Goal: Transaction & Acquisition: Purchase product/service

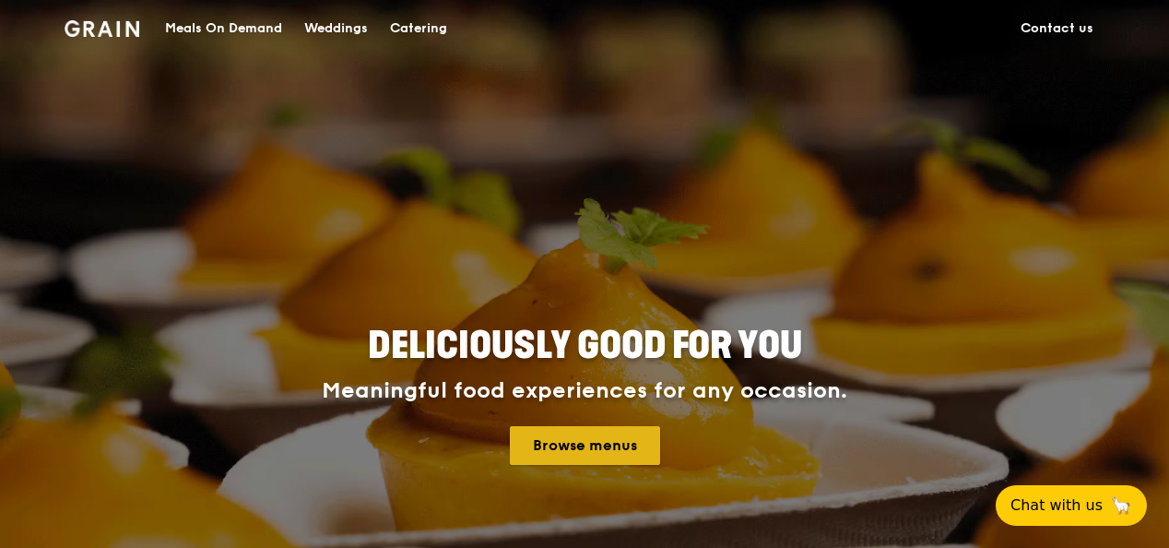
click at [638, 452] on link "Browse menus" at bounding box center [585, 445] width 150 height 39
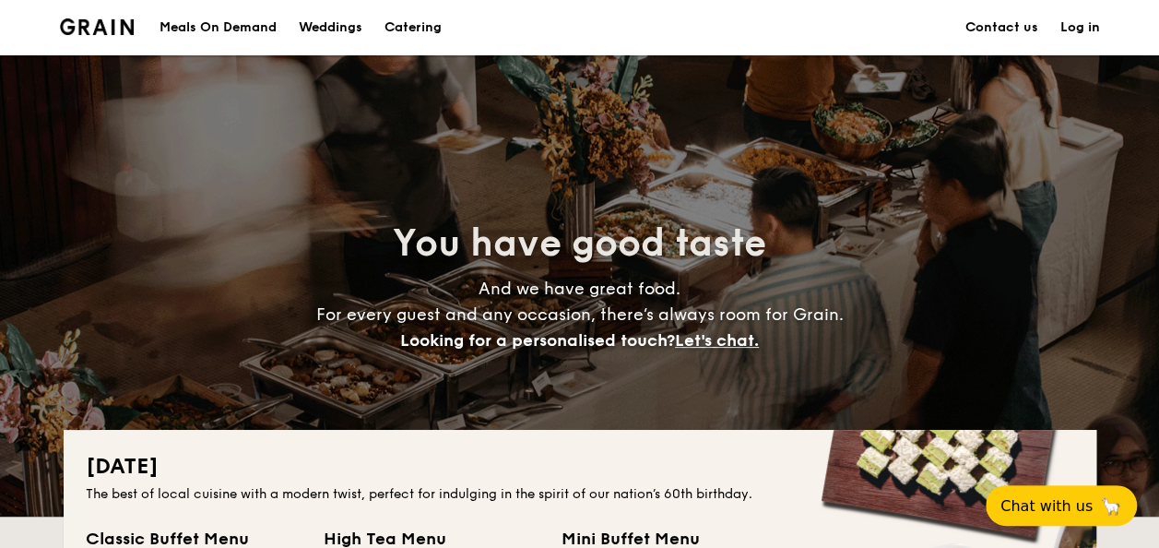
click at [250, 20] on div "Meals On Demand" at bounding box center [218, 27] width 117 height 55
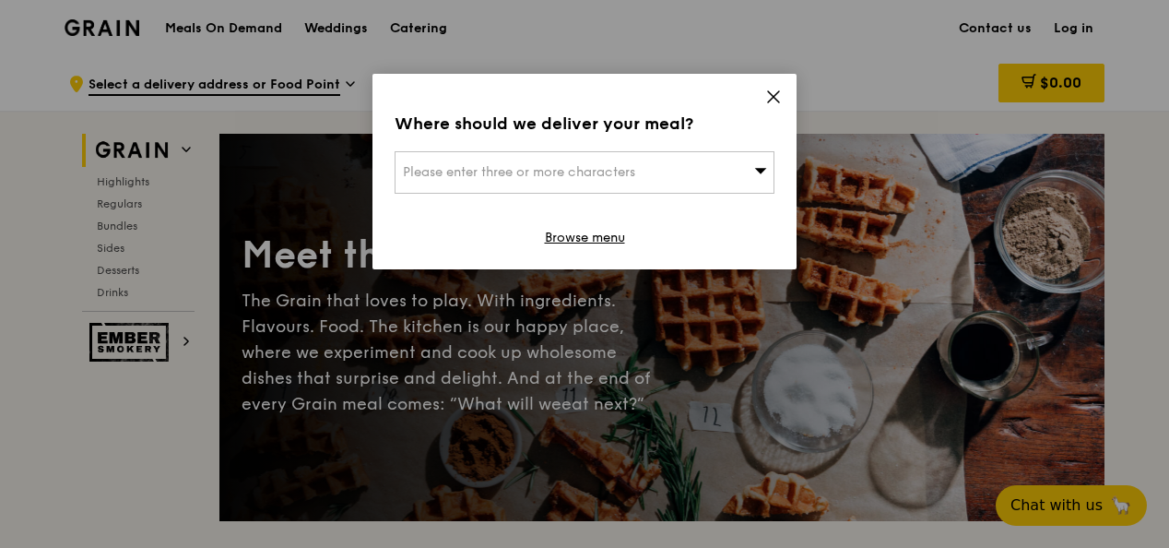
click at [611, 181] on div "Please enter three or more characters" at bounding box center [585, 172] width 380 height 42
type input "133 tu"
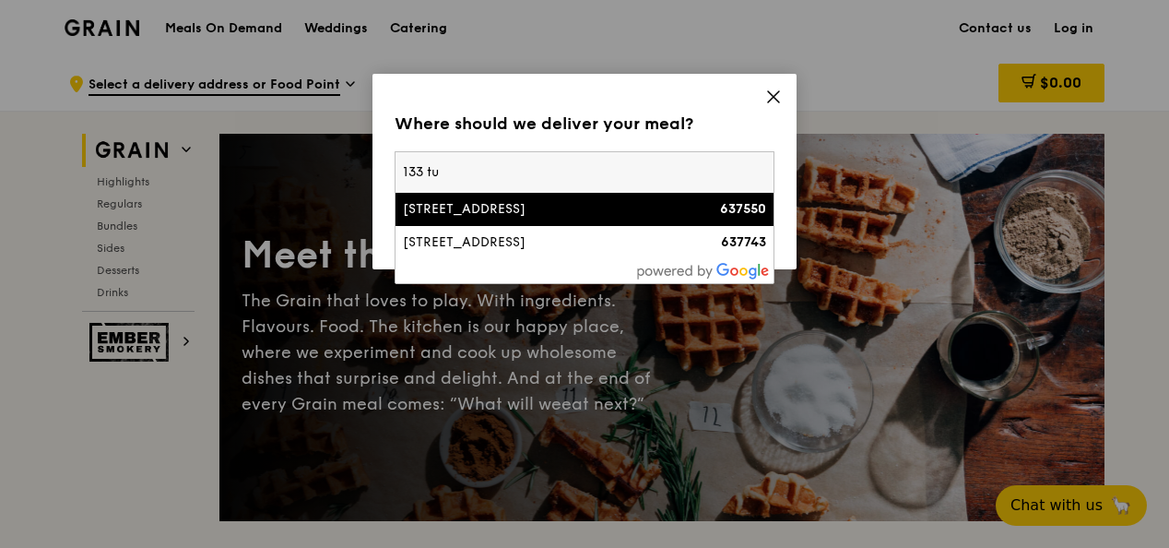
click at [620, 221] on li "133 Tuas South Avenue 3 637550" at bounding box center [585, 209] width 378 height 33
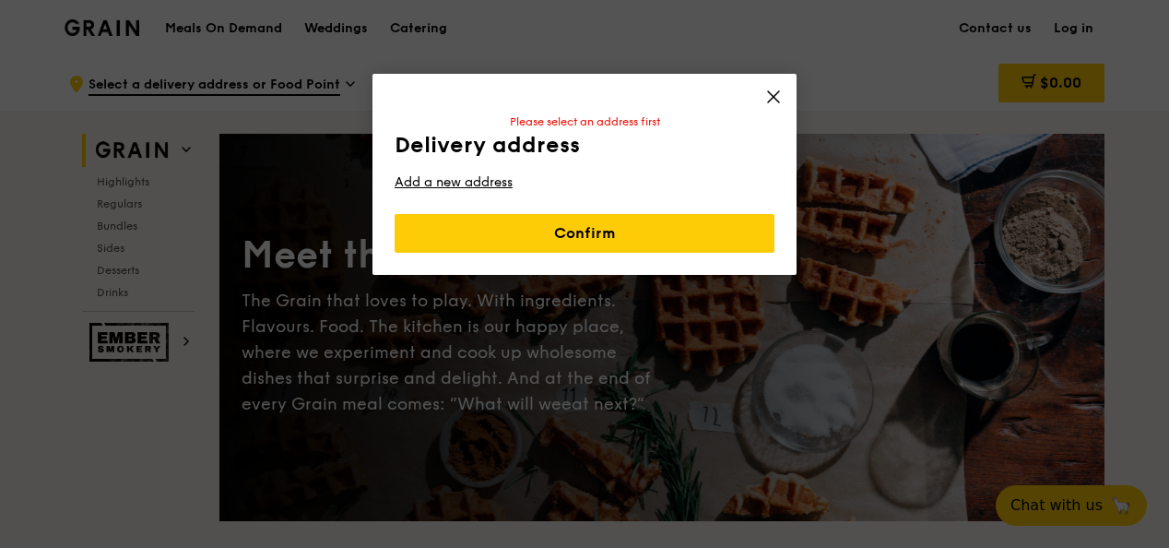
click at [636, 236] on div "Delivery address Pick up for free from a Food Point Please select an address fi…" at bounding box center [585, 182] width 380 height 142
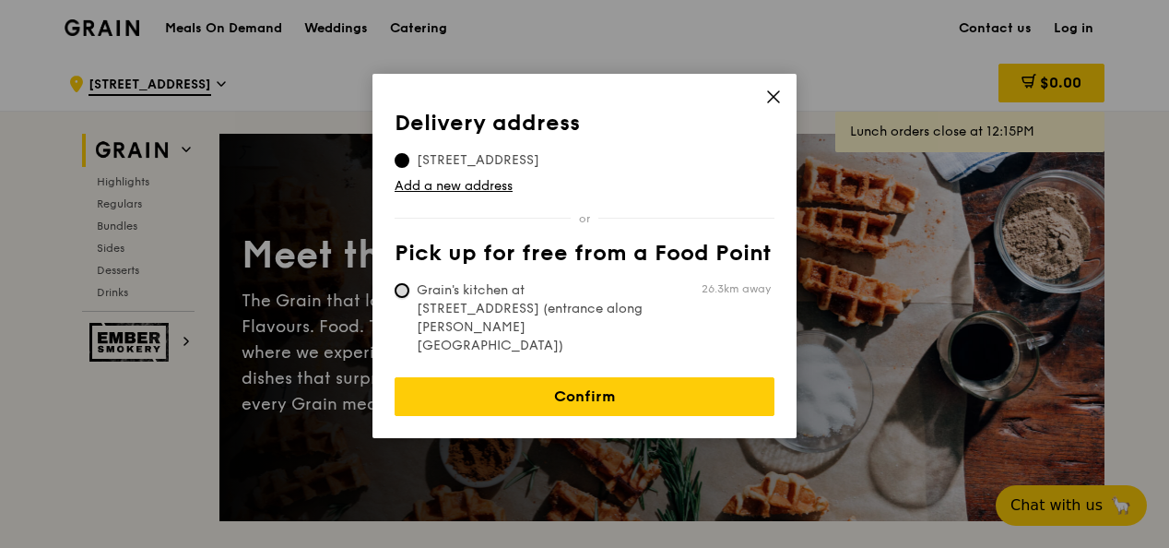
click at [406, 293] on input "Grain's kitchen at 5 Burn Road #05-01 (entrance along Harrison Road) 26.3km away" at bounding box center [402, 290] width 15 height 15
radio input "true"
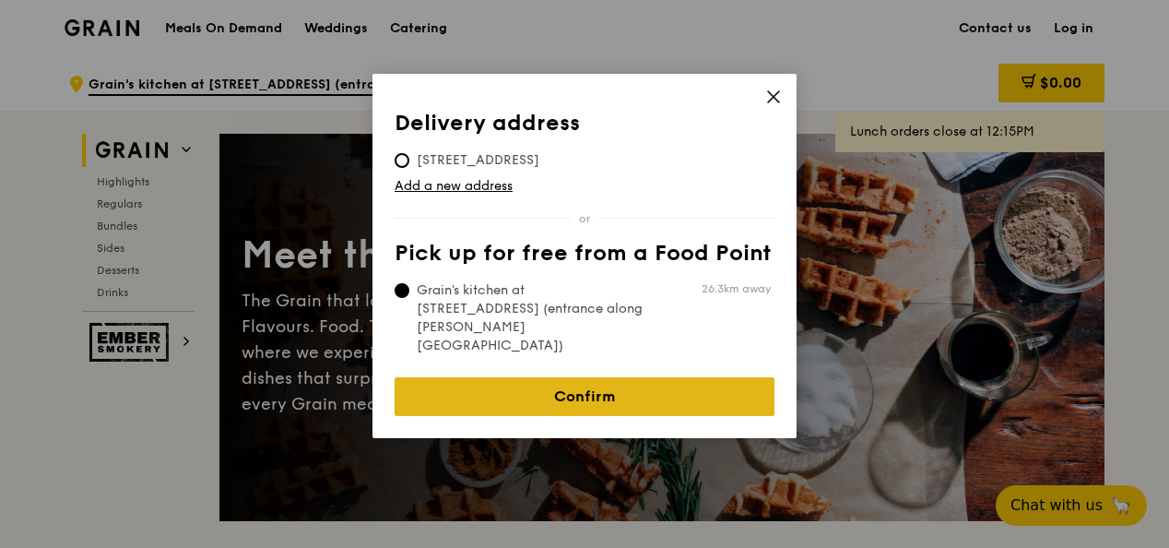
click at [506, 377] on link "Confirm" at bounding box center [585, 396] width 380 height 39
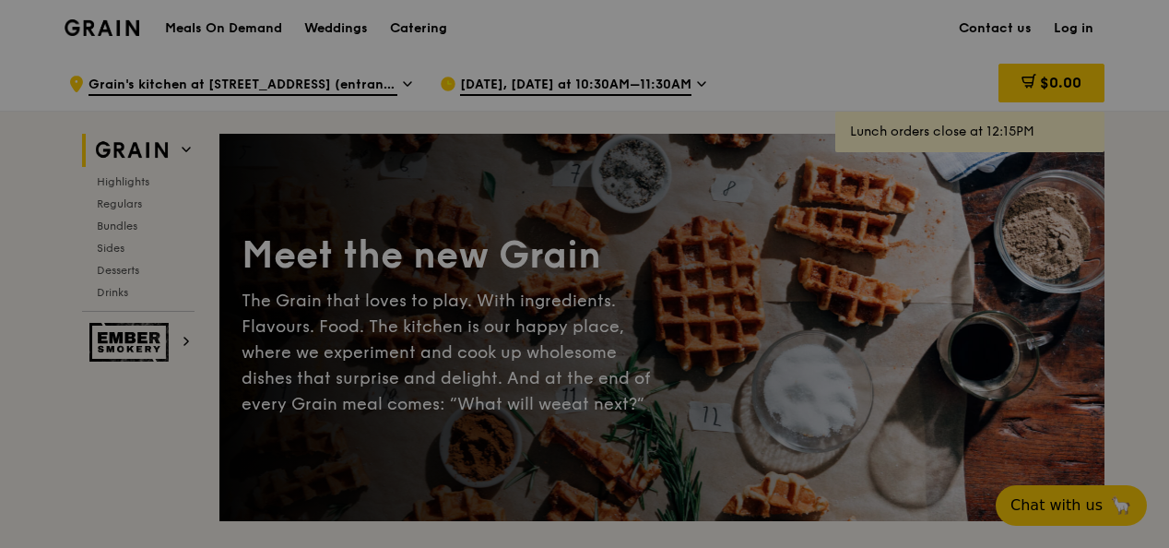
click at [573, 85] on div at bounding box center [584, 274] width 1169 height 548
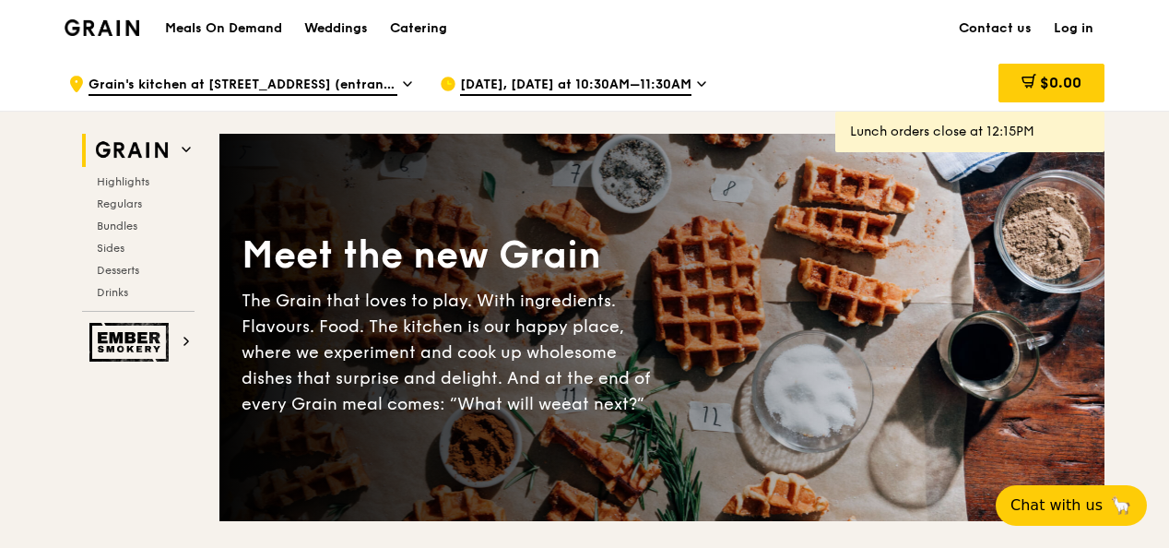
click at [687, 83] on div "Aug 11, Today at 10:30AM–11:30AM" at bounding box center [611, 83] width 342 height 55
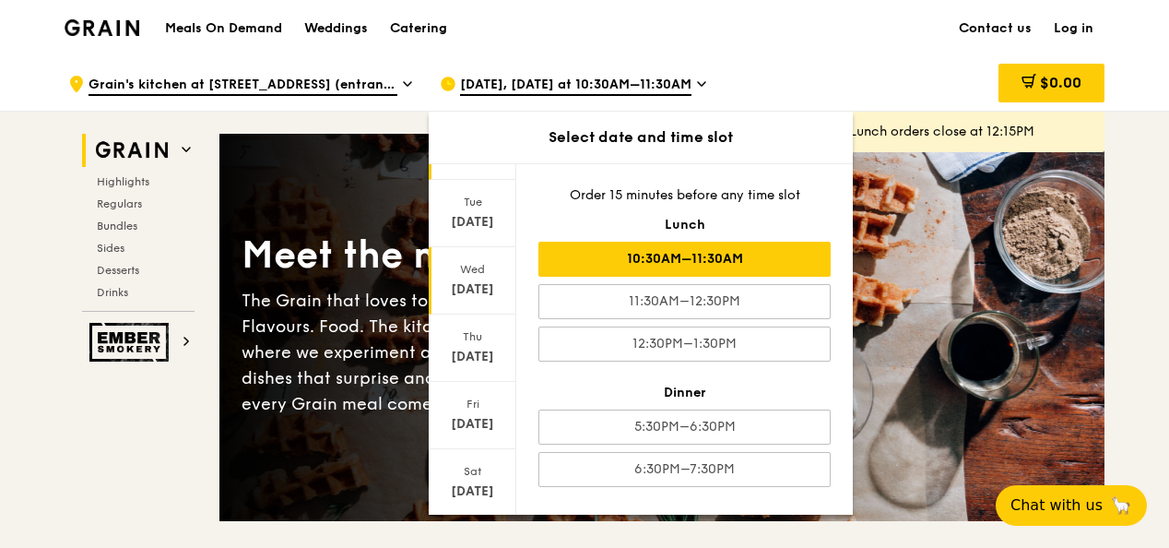
scroll to position [213, 0]
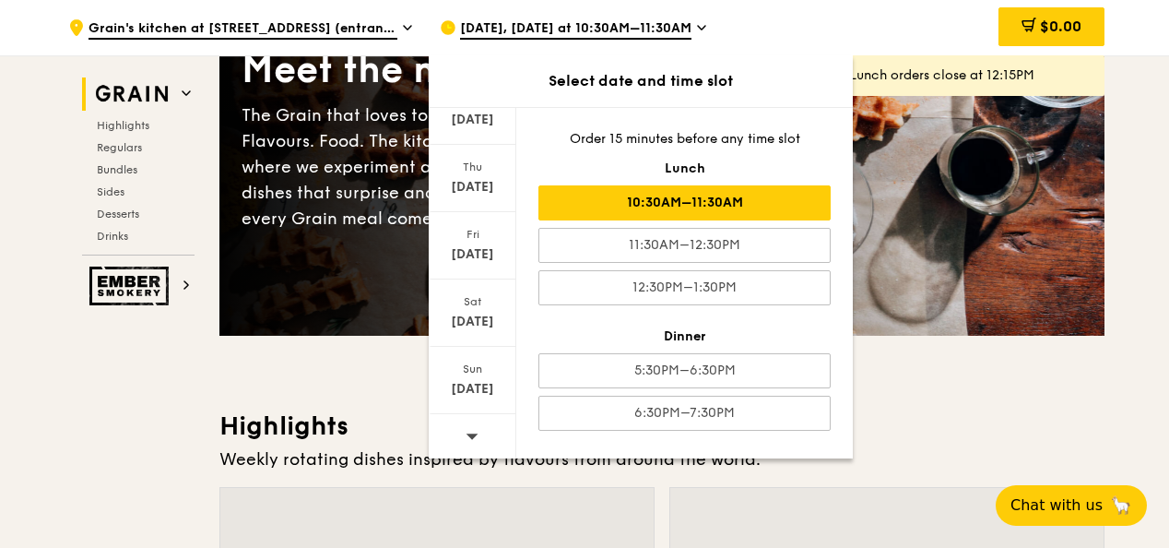
click at [466, 422] on span at bounding box center [472, 435] width 13 height 43
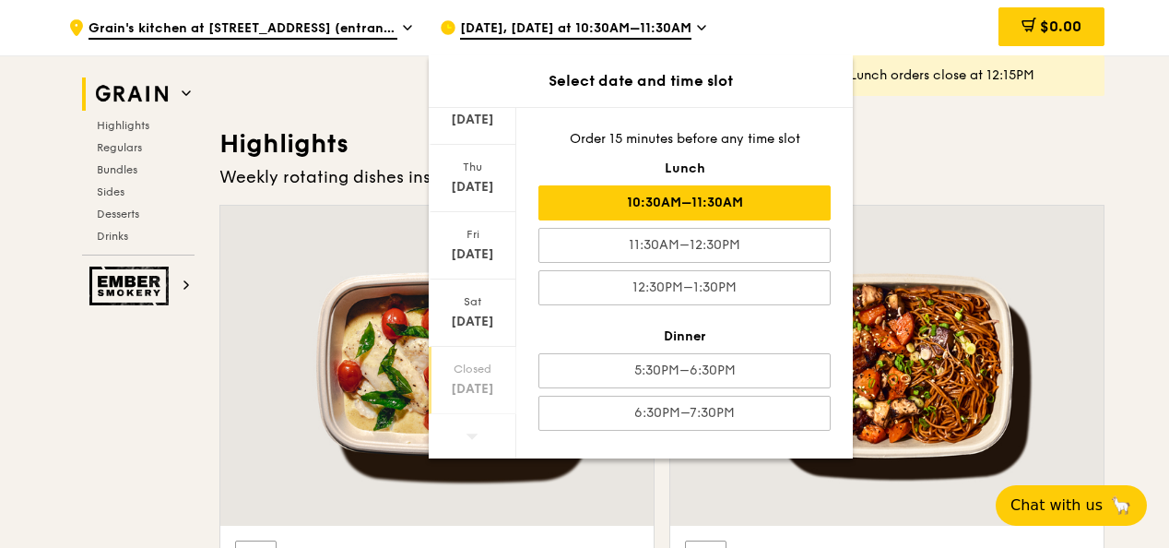
scroll to position [738, 0]
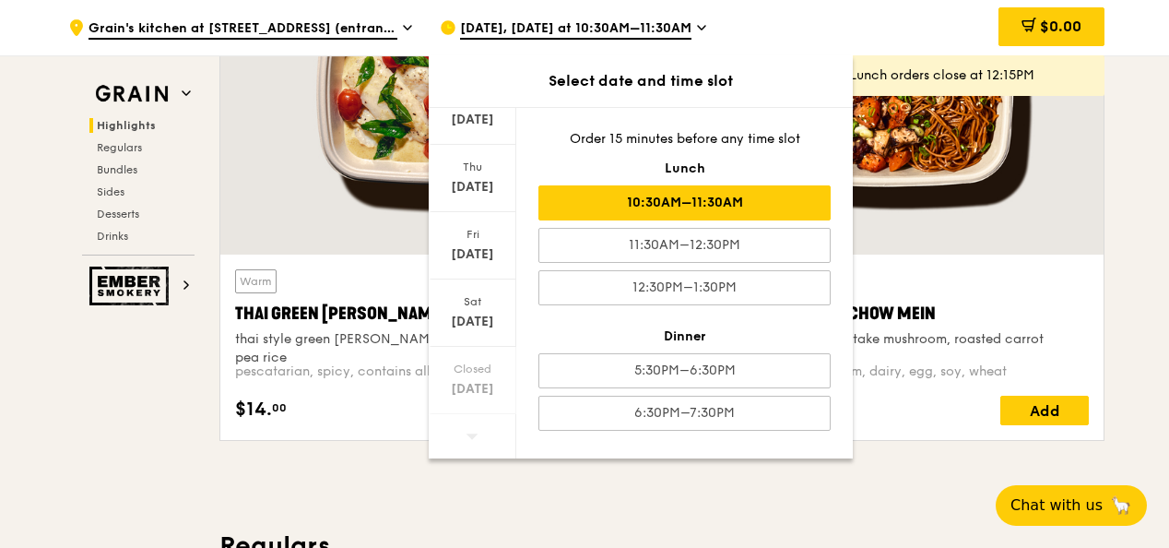
click at [457, 437] on div at bounding box center [473, 437] width 88 height 47
click at [457, 397] on div "Closed Aug 24" at bounding box center [473, 380] width 88 height 67
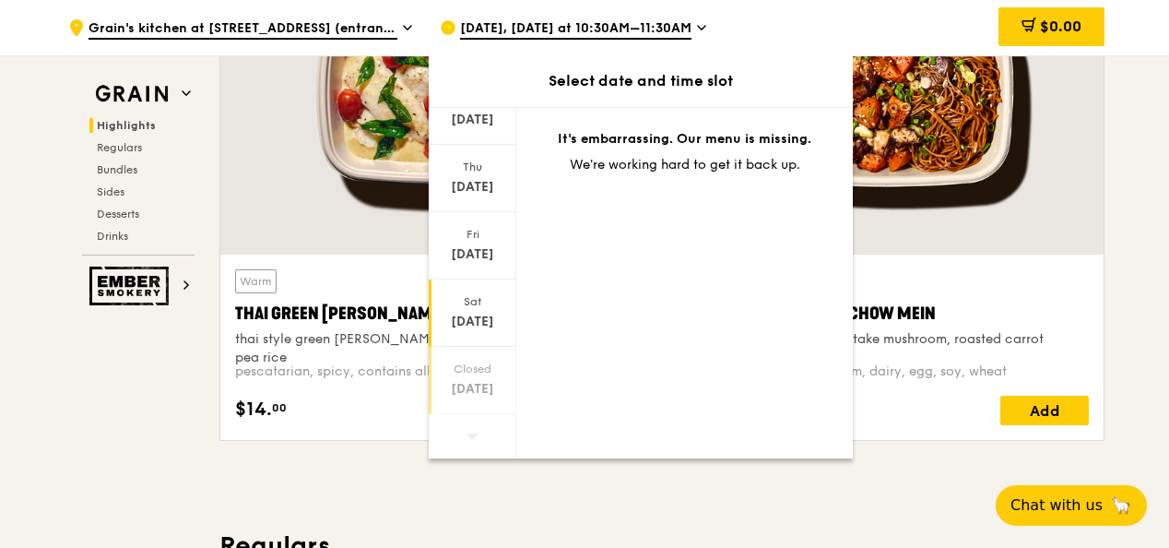
click at [498, 302] on div "Sat" at bounding box center [473, 301] width 82 height 15
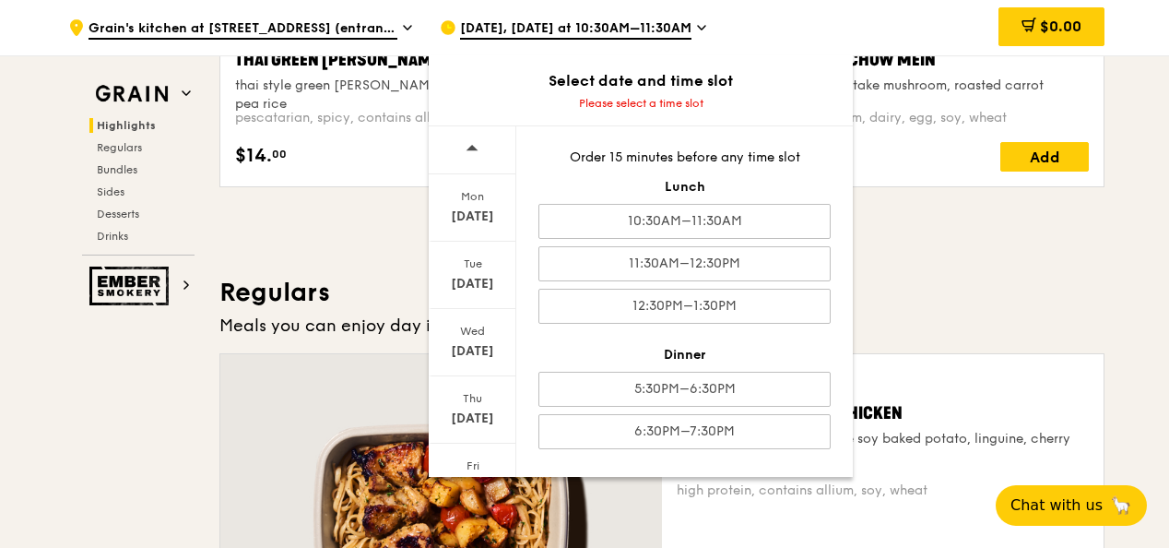
scroll to position [830, 0]
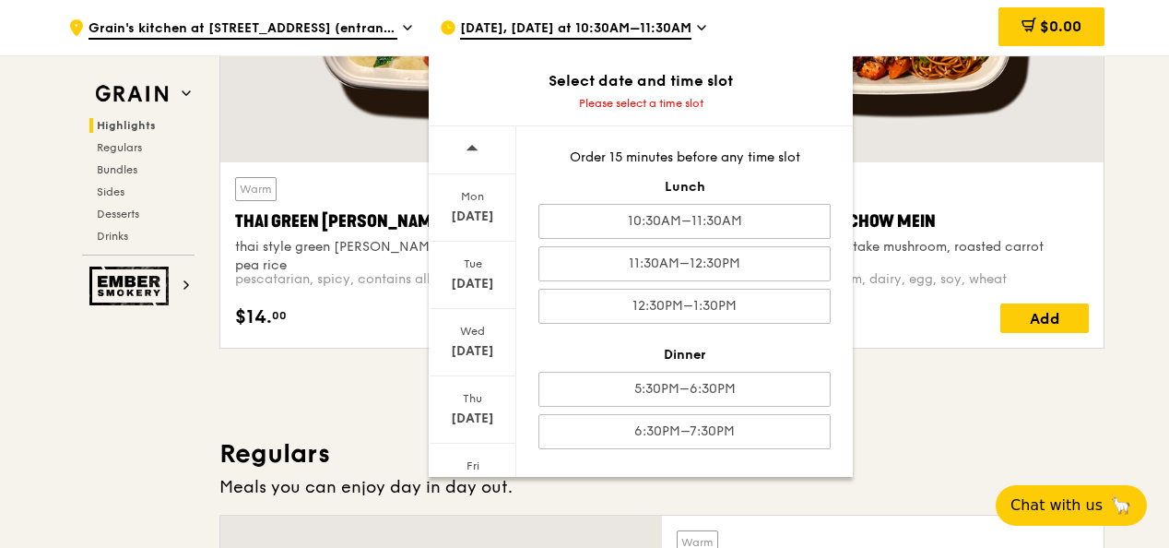
click at [480, 148] on div at bounding box center [473, 150] width 88 height 48
click at [473, 456] on icon at bounding box center [472, 454] width 13 height 14
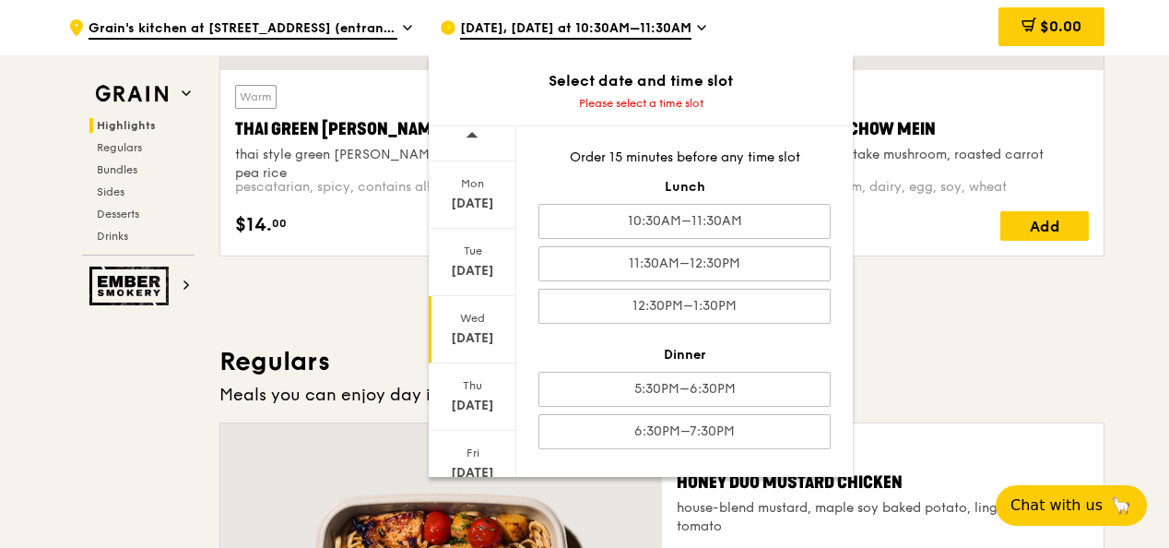
scroll to position [0, 0]
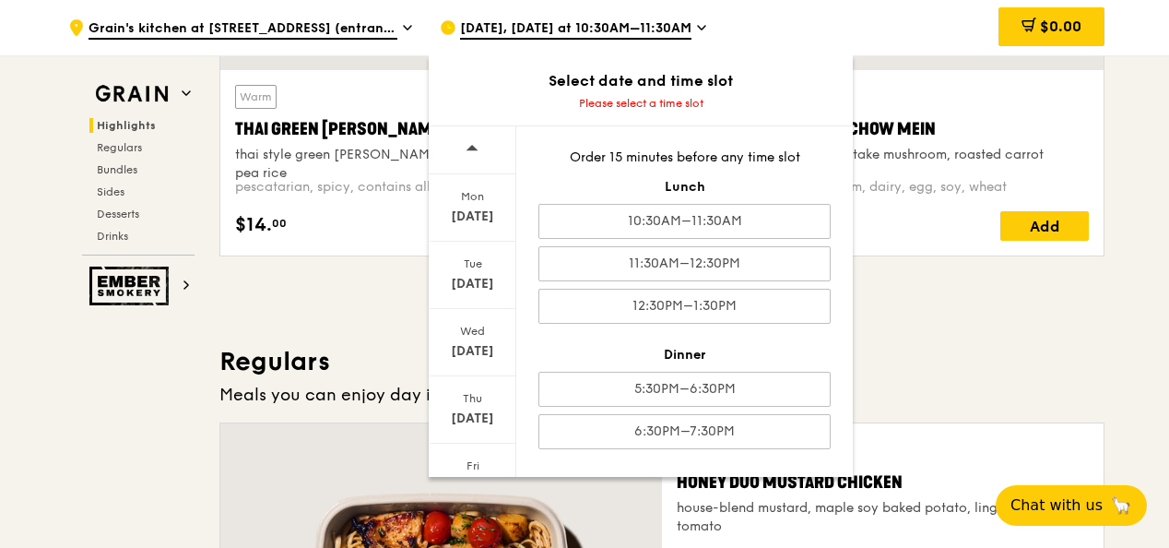
click at [476, 155] on span at bounding box center [472, 147] width 13 height 43
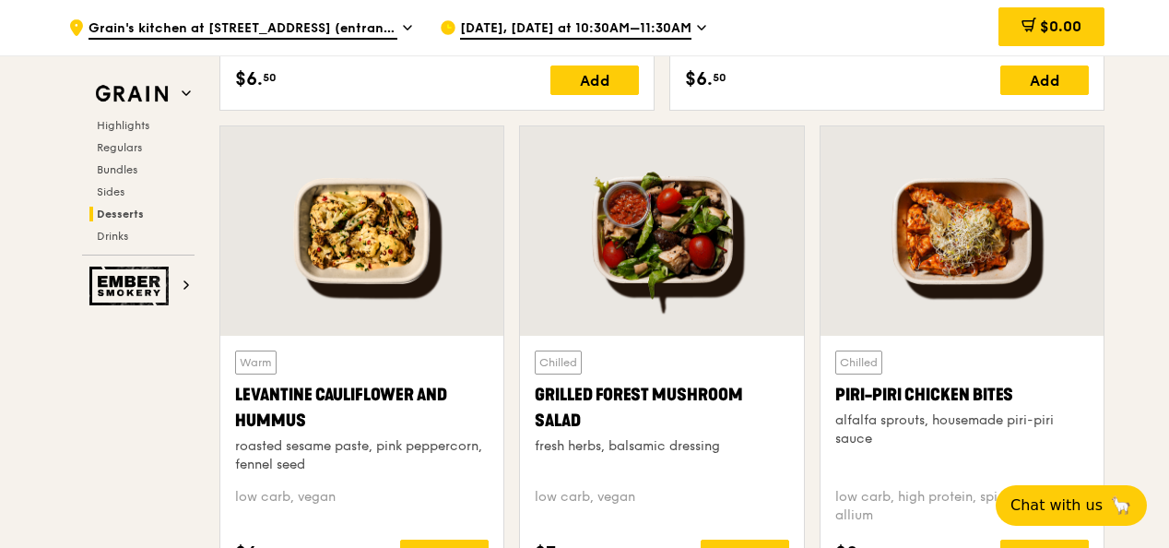
scroll to position [5257, 0]
